Goal: Information Seeking & Learning: Find specific fact

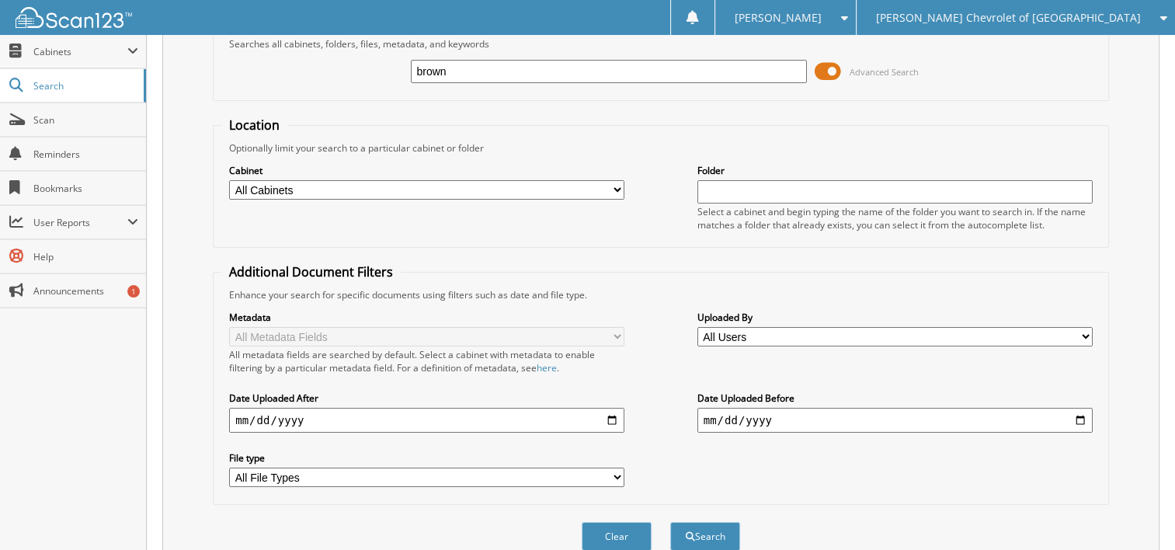
scroll to position [141, 0]
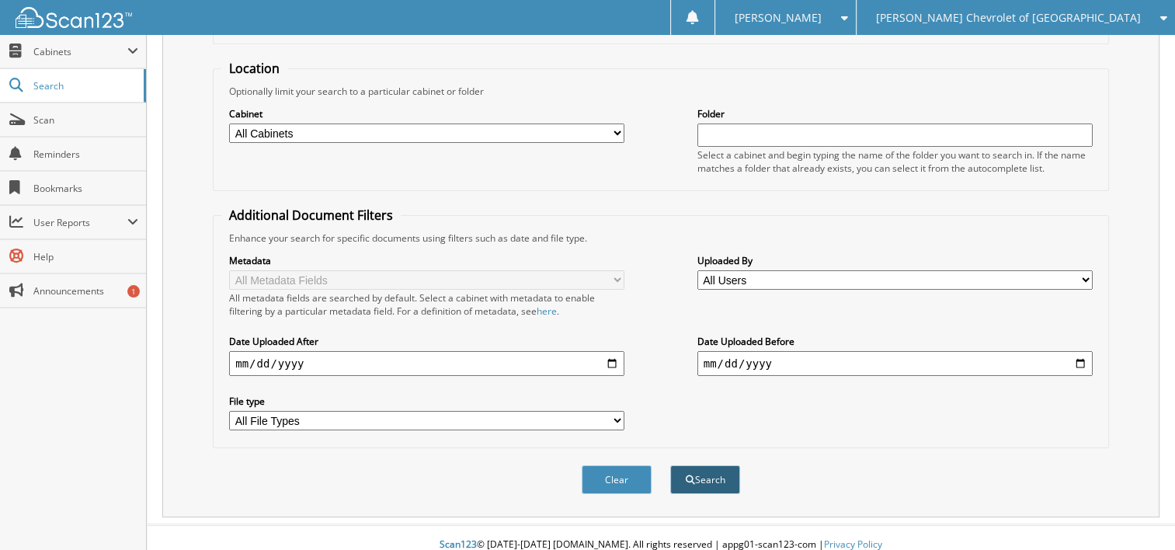
type input "brown"
click at [688, 475] on span "submit" at bounding box center [690, 479] width 9 height 9
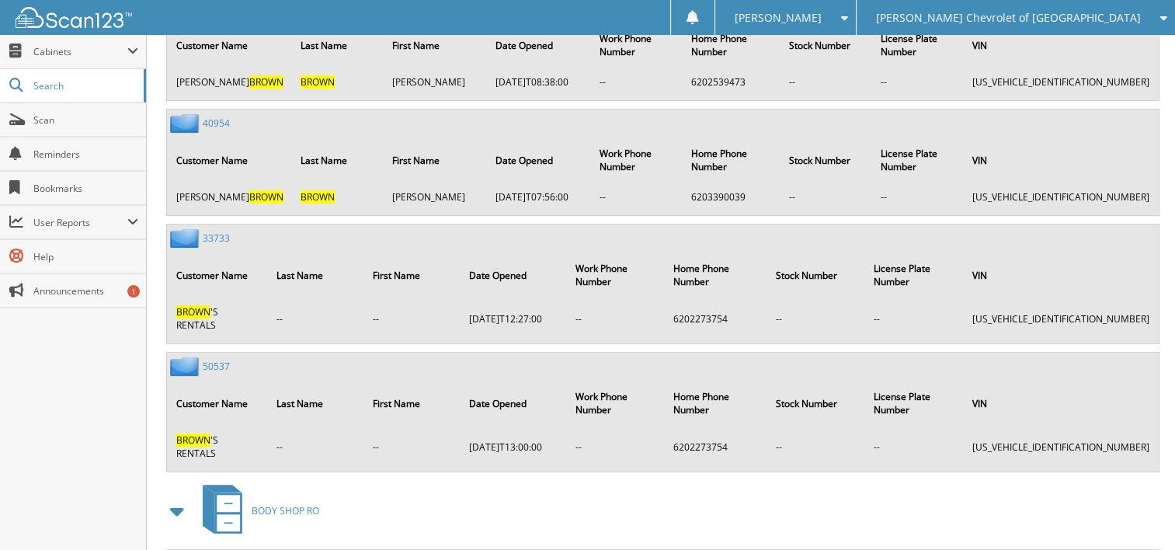
scroll to position [12181, 0]
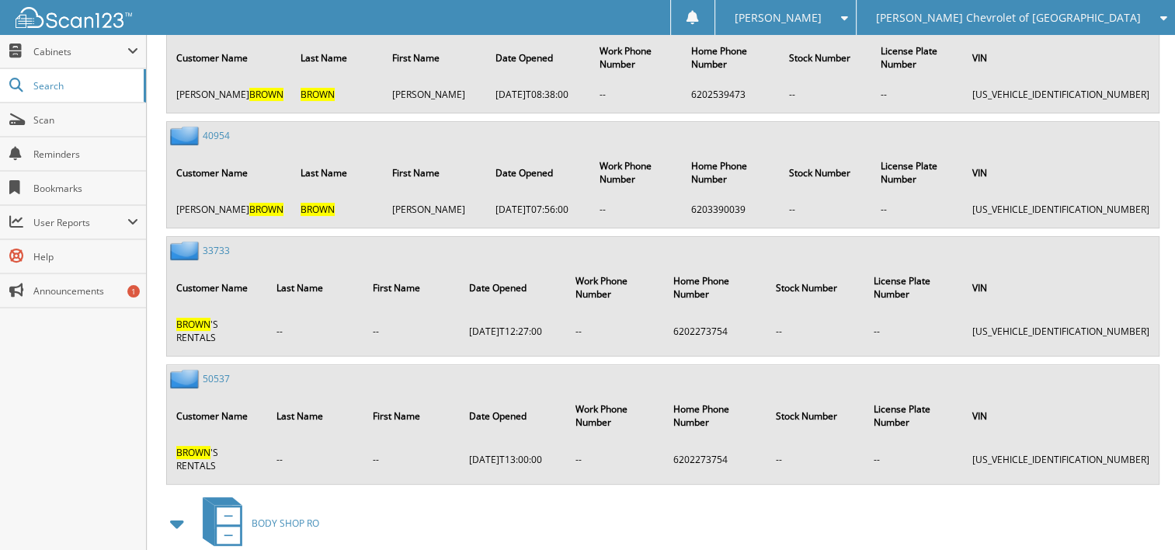
scroll to position [12104, 0]
